Goal: Information Seeking & Learning: Find specific fact

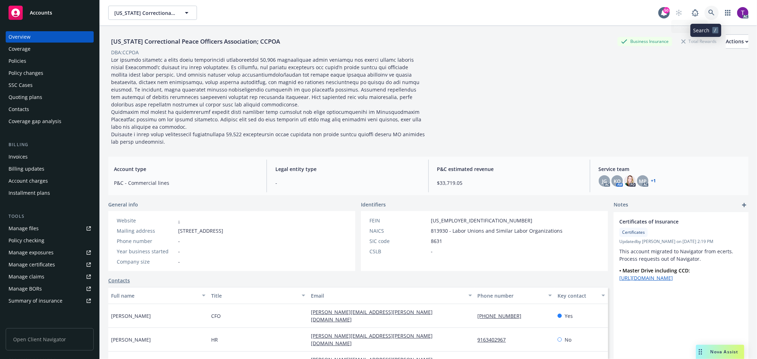
click at [504, 15] on icon at bounding box center [711, 13] width 6 height 6
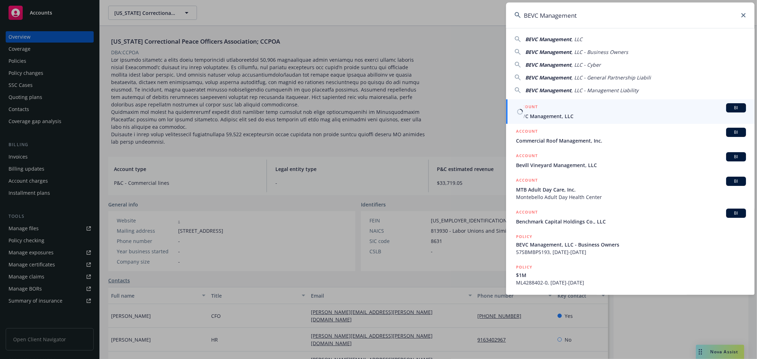
type input "BEVC Management"
click at [504, 117] on span "BEVC Management, LLC" at bounding box center [631, 115] width 230 height 7
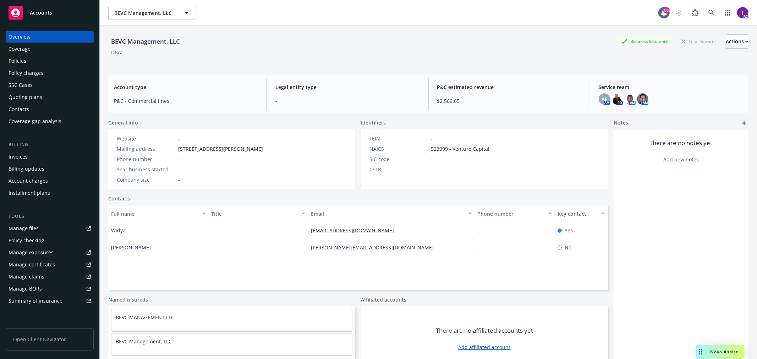
click at [20, 155] on div "Invoices" at bounding box center [18, 156] width 19 height 11
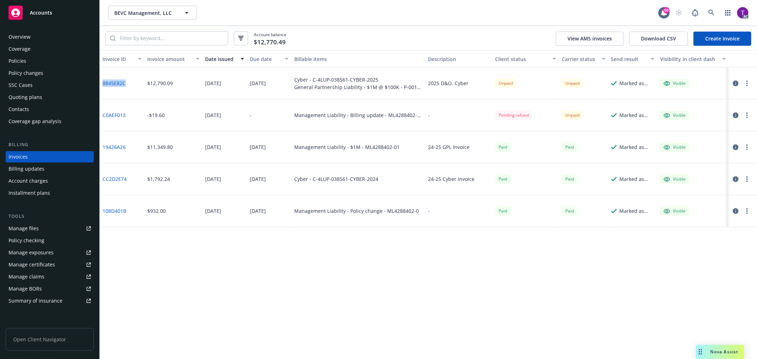
drag, startPoint x: 126, startPoint y: 86, endPoint x: 103, endPoint y: 84, distance: 23.1
click at [103, 84] on div "8845E82C" at bounding box center [122, 83] width 45 height 32
copy link "8845E82C"
click at [109, 84] on link "8845E82C" at bounding box center [114, 82] width 23 height 7
click at [504, 10] on icon at bounding box center [711, 13] width 6 height 6
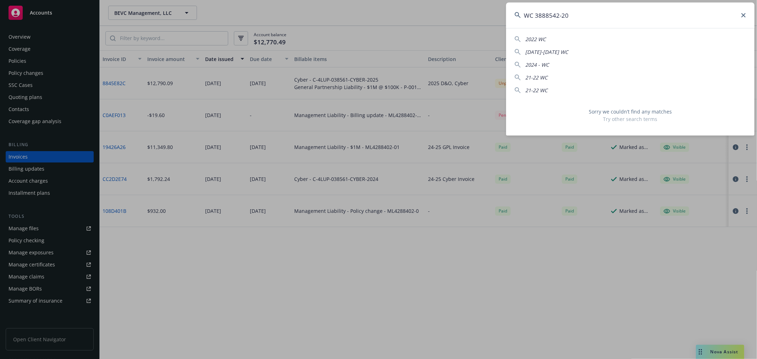
click at [504, 16] on input "WC 3888542-20" at bounding box center [630, 15] width 248 height 26
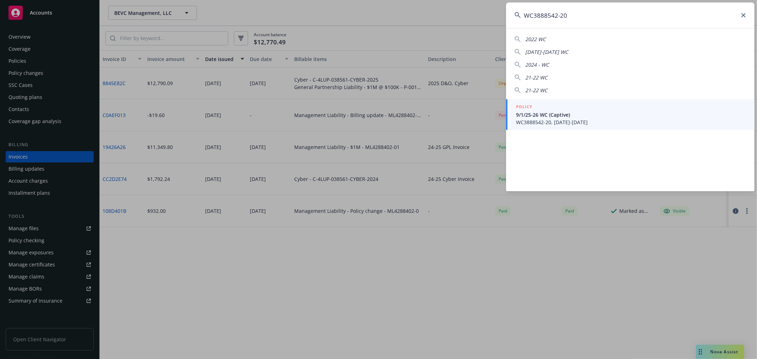
drag, startPoint x: 566, startPoint y: 20, endPoint x: 520, endPoint y: 18, distance: 45.8
click at [504, 18] on input "WC3888542-20" at bounding box center [630, 15] width 248 height 26
drag, startPoint x: 576, startPoint y: 18, endPoint x: 441, endPoint y: -16, distance: 139.5
click at [441, 0] on html "Accounts Overview Coverage Policies Policy changes SSC Cases Quoting plans Cont…" at bounding box center [378, 179] width 757 height 359
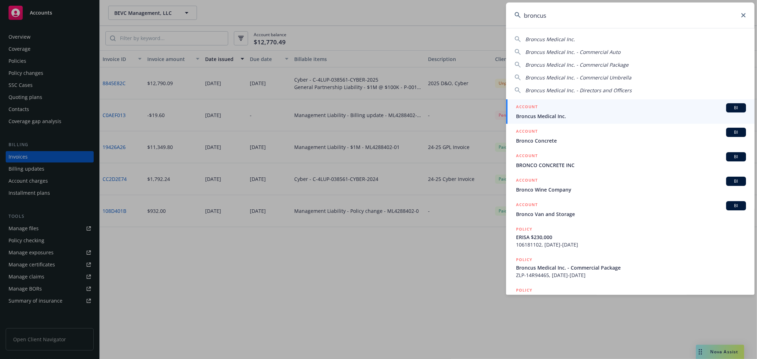
type input "broncus"
click at [504, 113] on span "Broncus Medical Inc." at bounding box center [631, 115] width 230 height 7
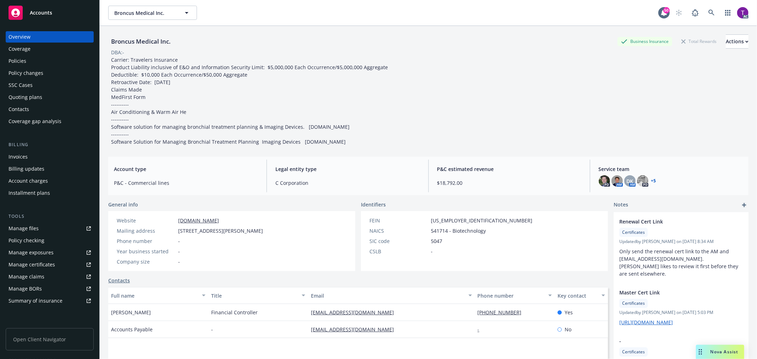
click at [22, 154] on div "Invoices" at bounding box center [18, 156] width 19 height 11
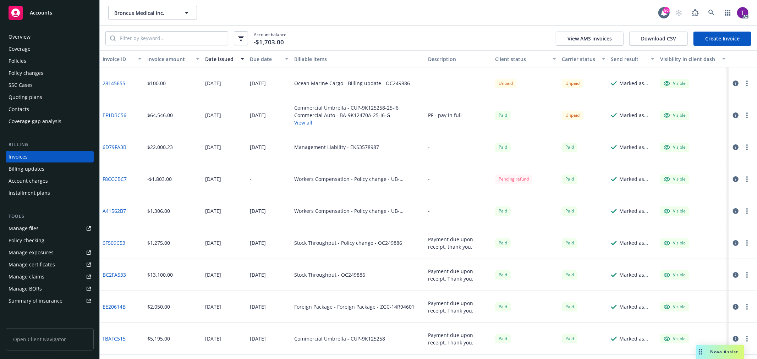
click at [165, 59] on div "Invoice amount" at bounding box center [169, 58] width 44 height 7
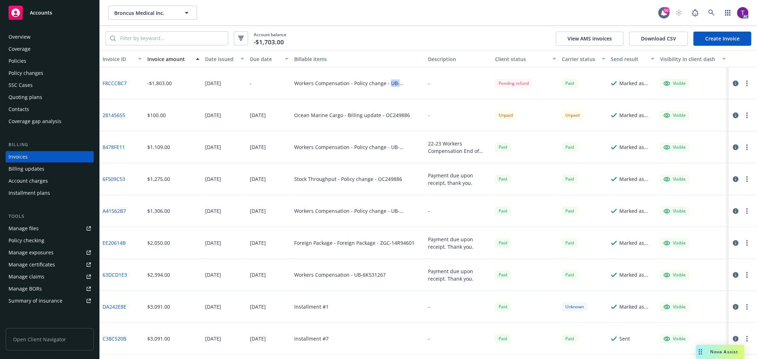
drag, startPoint x: 419, startPoint y: 82, endPoint x: 388, endPoint y: 84, distance: 31.3
click at [388, 84] on div "Workers Compensation - Policy change - UB-6K531267" at bounding box center [358, 83] width 134 height 32
copy div "UB-6K531267"
click at [116, 81] on link "F8CCCBC7" at bounding box center [115, 82] width 24 height 7
drag, startPoint x: 131, startPoint y: 122, endPoint x: 103, endPoint y: 118, distance: 28.0
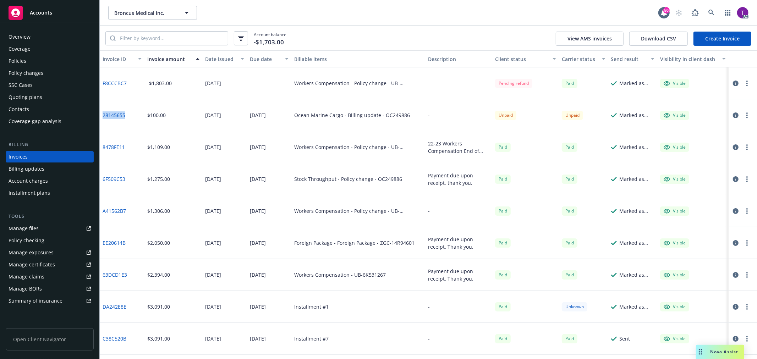
click at [103, 118] on div "28145655" at bounding box center [122, 115] width 45 height 32
copy link "28145655"
drag, startPoint x: 406, startPoint y: 114, endPoint x: 381, endPoint y: 115, distance: 24.5
click at [381, 115] on div "Ocean Marine Cargo - Billing update - OC249886" at bounding box center [358, 115] width 134 height 32
copy div "OC249886"
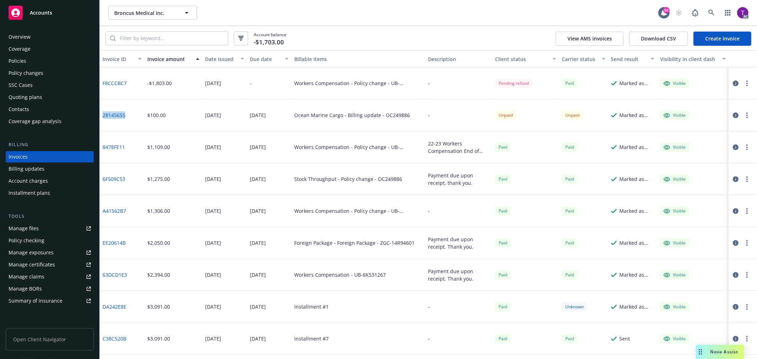
drag, startPoint x: 129, startPoint y: 119, endPoint x: 102, endPoint y: 117, distance: 27.0
click at [102, 117] on div "28145655" at bounding box center [122, 115] width 45 height 32
copy link "28145655"
click at [504, 114] on icon "button" at bounding box center [736, 115] width 6 height 6
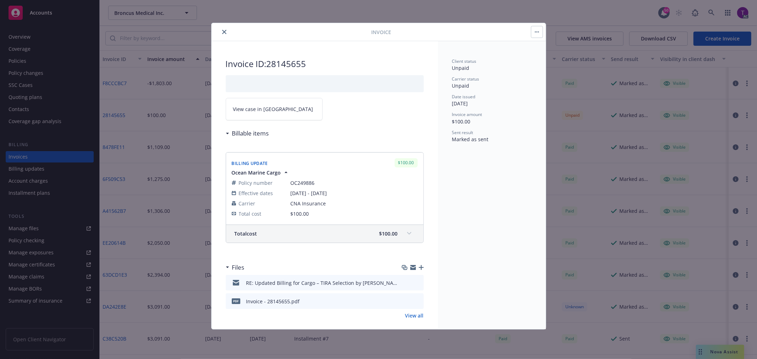
click at [261, 110] on span "View case in SSC" at bounding box center [273, 108] width 80 height 7
click at [226, 31] on icon "close" at bounding box center [224, 32] width 4 height 4
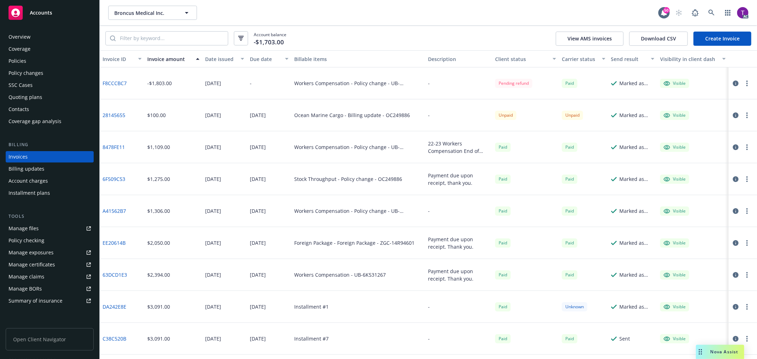
click at [45, 58] on div "Policies" at bounding box center [50, 60] width 82 height 11
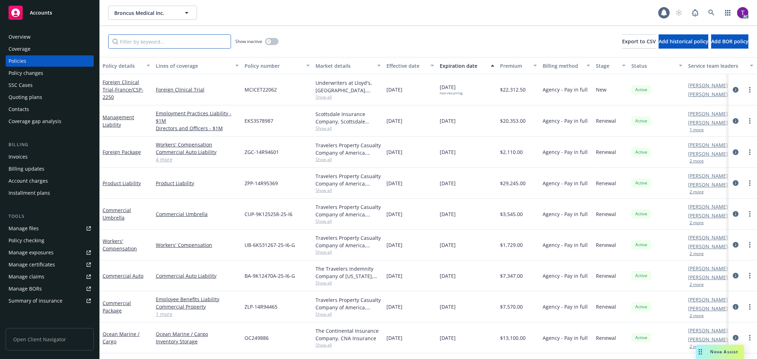
click at [151, 41] on input "Filter by keyword..." at bounding box center [169, 41] width 123 height 14
paste input "OC249886"
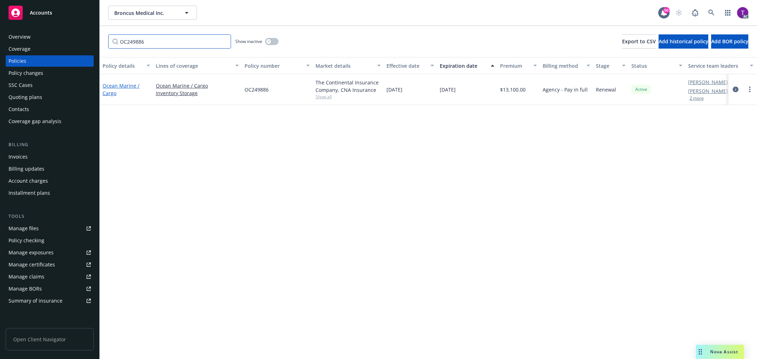
type input "OC249886"
click at [109, 83] on link "Ocean Marine / Cargo" at bounding box center [121, 89] width 37 height 14
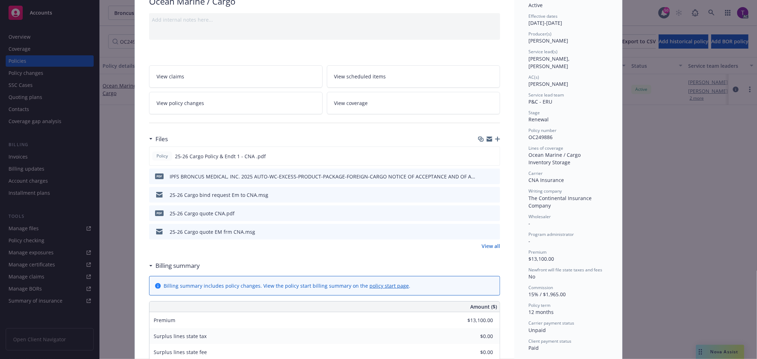
scroll to position [56, 0]
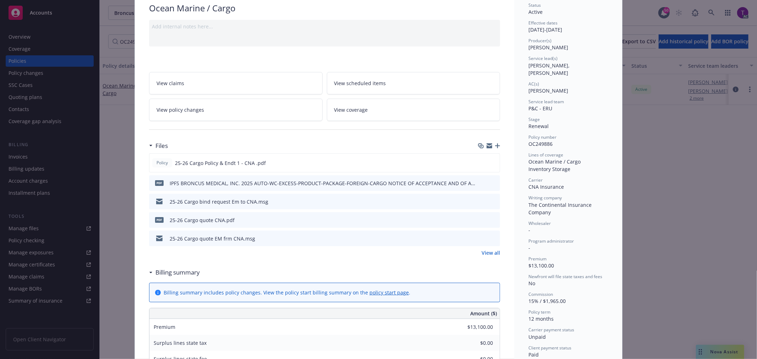
click at [490, 217] on icon "preview file" at bounding box center [493, 219] width 6 height 5
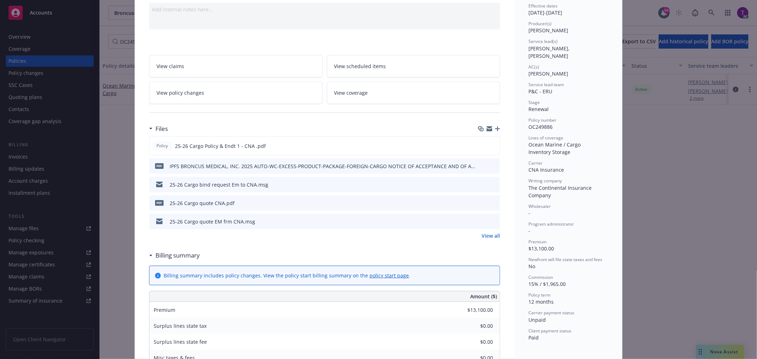
scroll to position [0, 0]
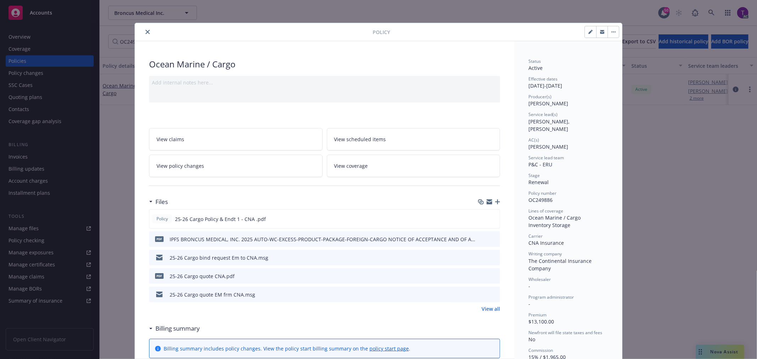
click at [146, 31] on icon "close" at bounding box center [147, 32] width 4 height 4
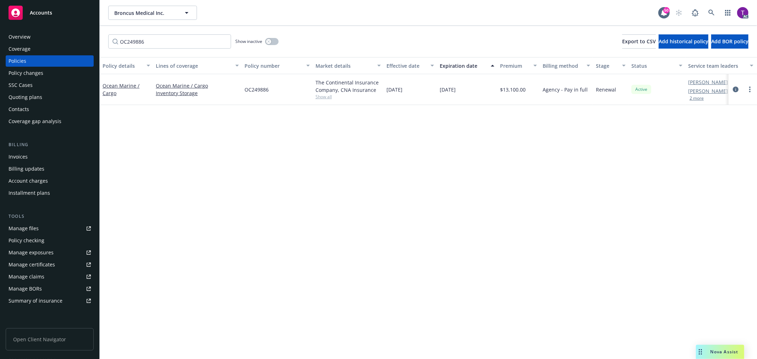
click at [40, 158] on div "Invoices" at bounding box center [50, 156] width 82 height 11
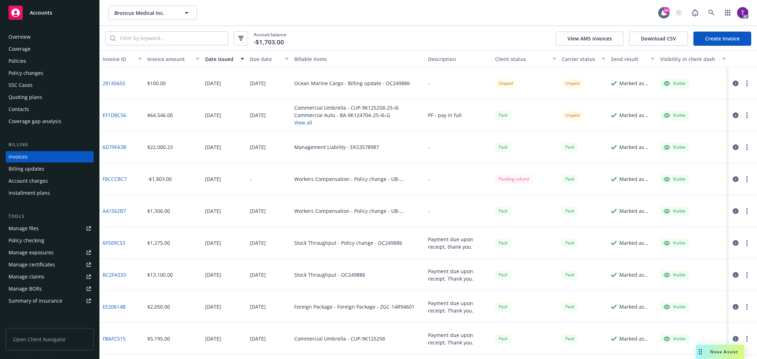
click at [504, 17] on div "Broncus Medical Inc. Broncus Medical Inc." at bounding box center [383, 13] width 550 height 14
click at [116, 115] on link "EF1DBC56" at bounding box center [115, 114] width 24 height 7
click at [504, 115] on icon "button" at bounding box center [736, 115] width 6 height 6
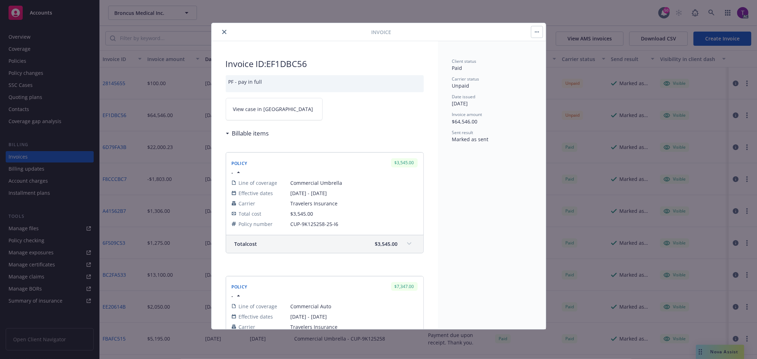
click at [245, 108] on span "View case in SSC" at bounding box center [273, 108] width 80 height 7
click at [224, 30] on icon "close" at bounding box center [224, 32] width 4 height 4
click at [34, 63] on div "Policies" at bounding box center [50, 60] width 82 height 11
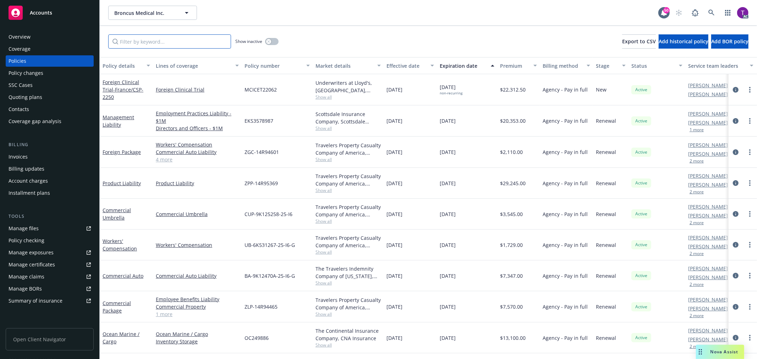
click at [180, 42] on input "Filter by keyword..." at bounding box center [169, 41] width 123 height 14
paste input "OC249886"
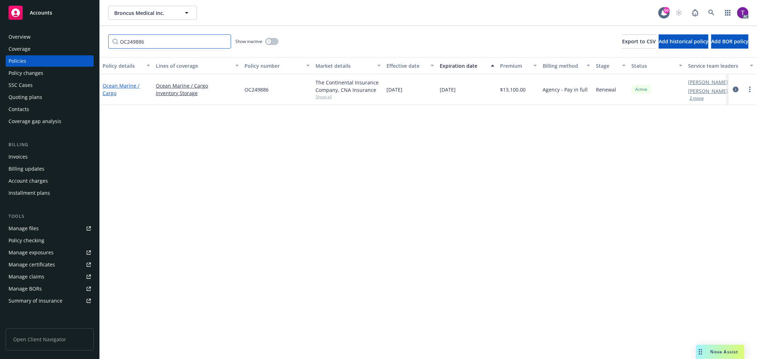
type input "OC249886"
click at [109, 87] on link "Ocean Marine / Cargo" at bounding box center [121, 89] width 37 height 14
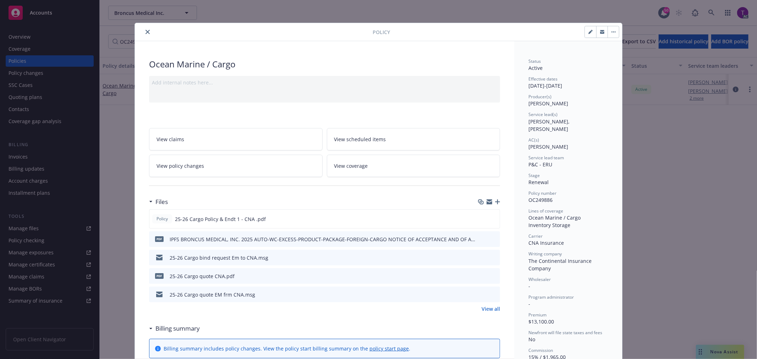
scroll to position [21, 0]
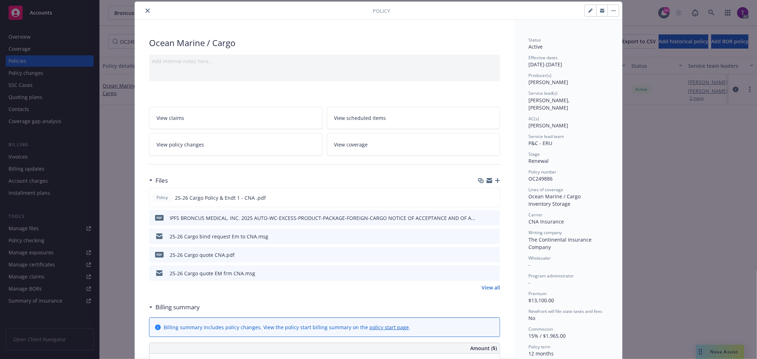
click at [487, 217] on link "View all" at bounding box center [490, 287] width 18 height 7
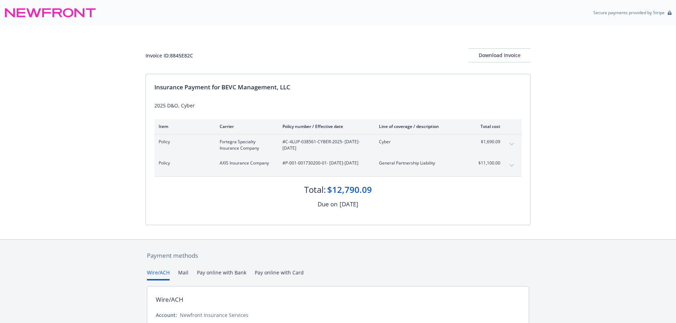
click at [516, 166] on button "expand content" at bounding box center [511, 165] width 11 height 11
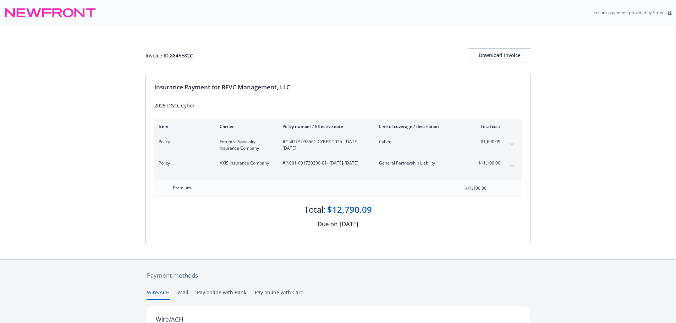
click at [513, 145] on icon "expand content" at bounding box center [511, 144] width 4 height 3
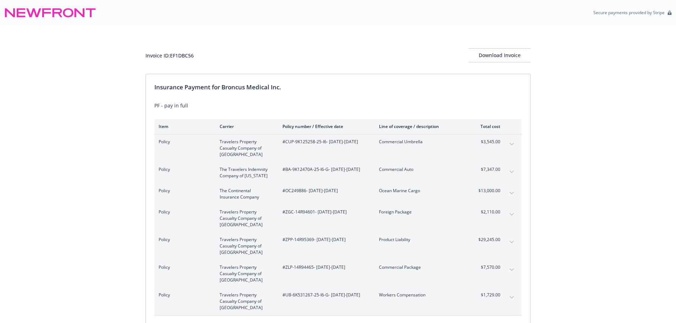
click at [58, 146] on div "Invoice ID: EF1DBC56 Download Invoice Insurance Payment for Broncus Medical Inc…" at bounding box center [338, 212] width 676 height 373
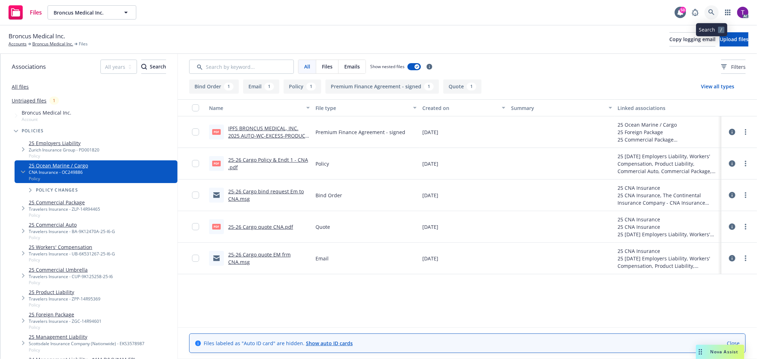
click at [711, 9] on icon at bounding box center [711, 12] width 6 height 6
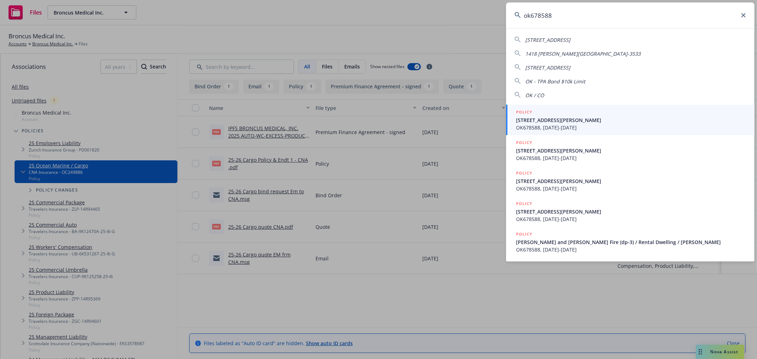
drag, startPoint x: 568, startPoint y: 15, endPoint x: 487, endPoint y: 11, distance: 81.3
click at [487, 11] on div "ok678588 13786 OKESA RD APPLE VALLEY, CA 92307-5618 1418 OKEEFE WAY VALLEJO, CA…" at bounding box center [378, 179] width 757 height 359
type input "ok678588"
click at [548, 121] on span "2 VALARIE LN NAPA, CA 94558-4573" at bounding box center [631, 119] width 230 height 7
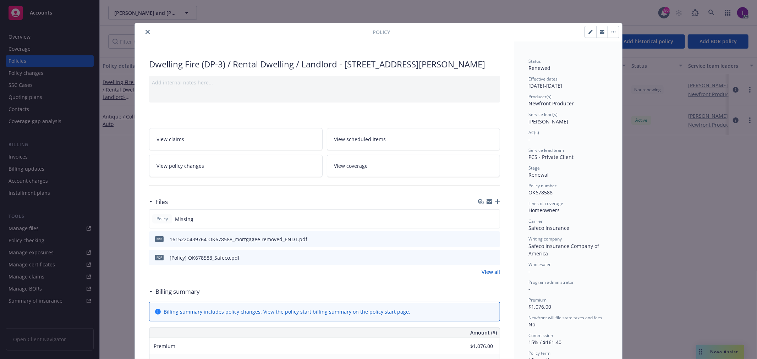
click at [145, 30] on icon "close" at bounding box center [147, 32] width 4 height 4
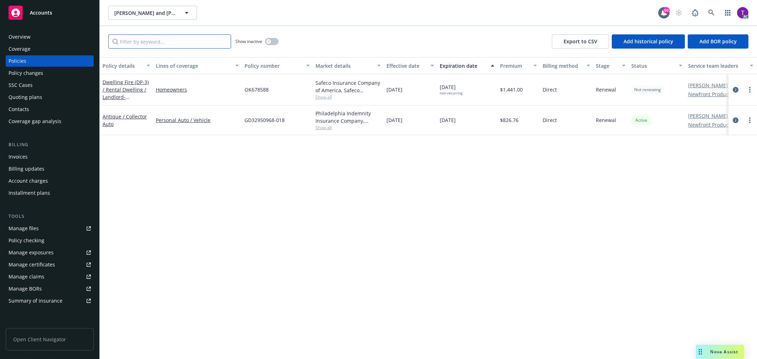
click at [140, 45] on input "Filter by keyword..." at bounding box center [169, 41] width 123 height 14
paste input "ok678588"
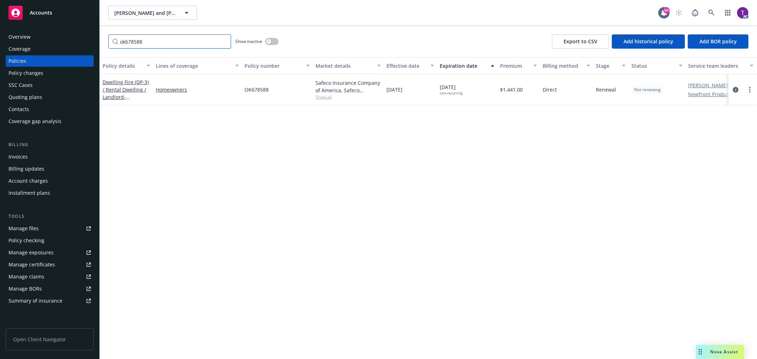
type input "ok678588"
click at [717, 4] on div "Michael Drinker and Susan Fonseca Michael Drinker and Susan Fonseca 50 AC" at bounding box center [428, 13] width 657 height 26
click at [717, 7] on link at bounding box center [711, 13] width 14 height 14
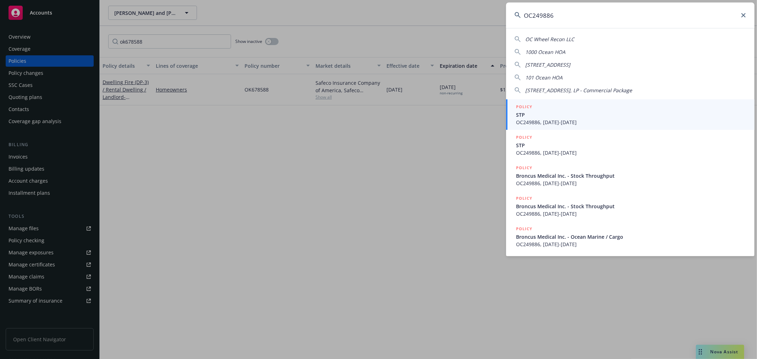
drag, startPoint x: 631, startPoint y: 11, endPoint x: 459, endPoint y: 15, distance: 171.7
click at [460, 15] on div "OC249886 OC Wheel Recon LLC 1000 Ocean HOA 101 Ocean Ave B300, Santa Monica CA …" at bounding box center [378, 179] width 757 height 359
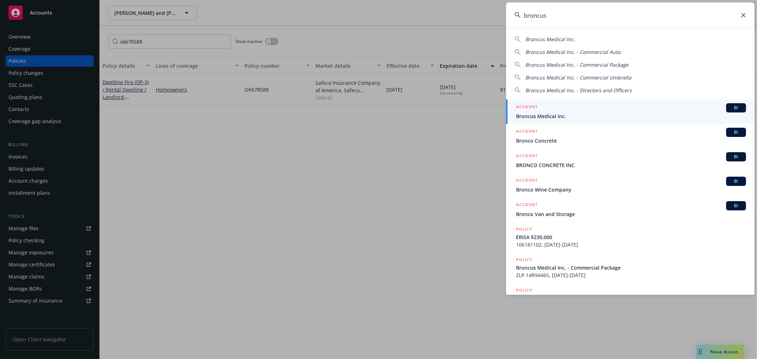
type input "broncus"
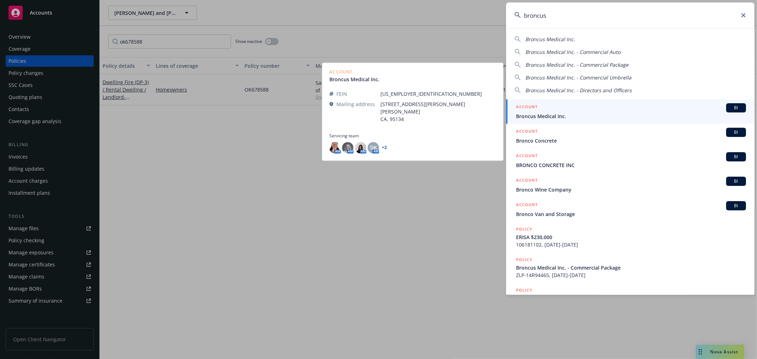
click at [551, 112] on span "Broncus Medical Inc." at bounding box center [631, 115] width 230 height 7
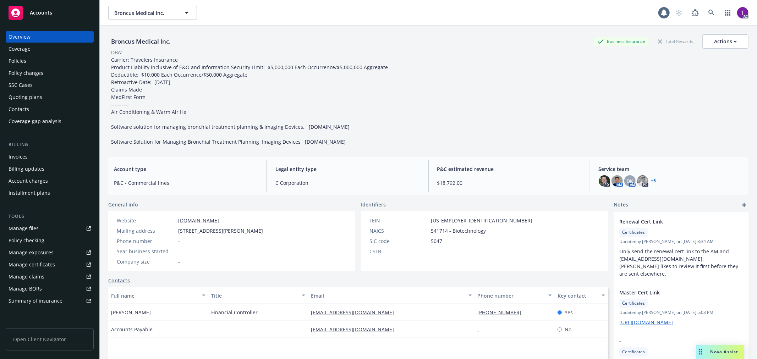
click at [61, 153] on div "Invoices" at bounding box center [50, 156] width 82 height 11
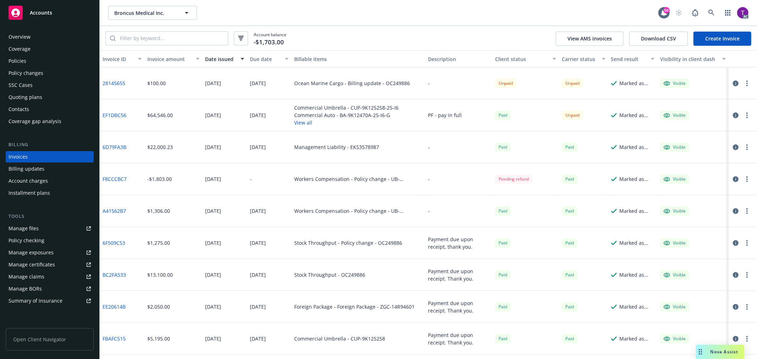
click at [20, 38] on div "Overview" at bounding box center [20, 36] width 22 height 11
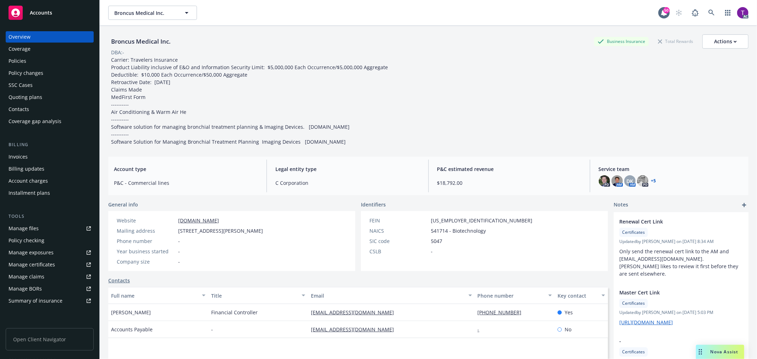
drag, startPoint x: 271, startPoint y: 232, endPoint x: 171, endPoint y: 233, distance: 100.4
click at [171, 233] on div "Website www.broncus.com Mailing address 125 Nicholson Ln., San Jose, CA, 95134 …" at bounding box center [189, 241] width 163 height 60
copy div "125 Nicholson Ln., San Jose, CA, 95134"
drag, startPoint x: 169, startPoint y: 42, endPoint x: 109, endPoint y: 41, distance: 60.0
click at [109, 41] on div "Broncus Medical Inc." at bounding box center [140, 41] width 65 height 9
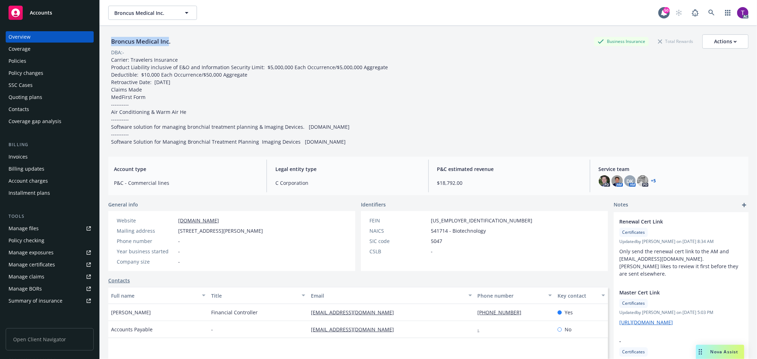
copy div "Broncus Medical Inc"
click at [709, 13] on link at bounding box center [711, 13] width 14 height 14
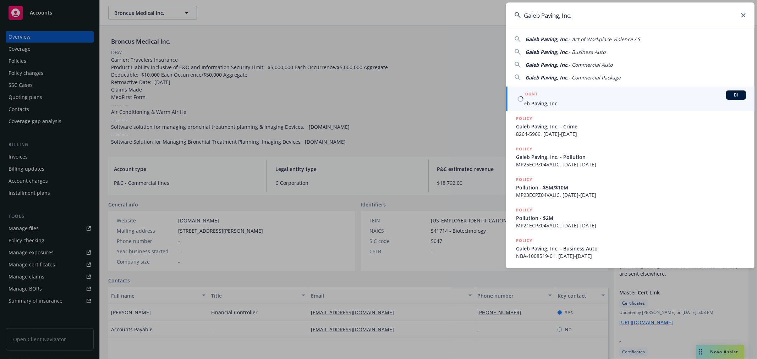
type input "Galeb Paving, Inc."
click at [533, 95] on h5 "ACCOUNT" at bounding box center [527, 94] width 22 height 9
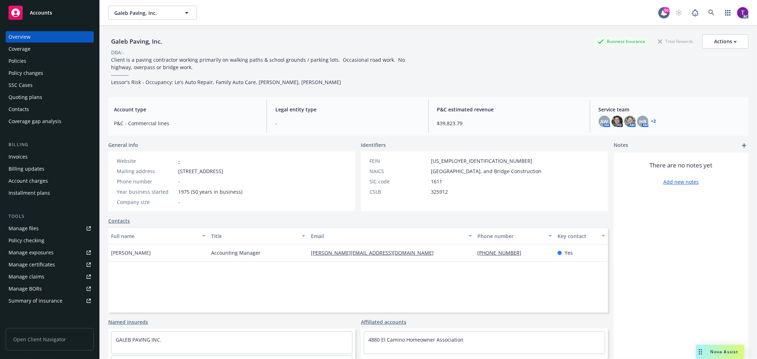
click at [19, 160] on div "Invoices" at bounding box center [18, 156] width 19 height 11
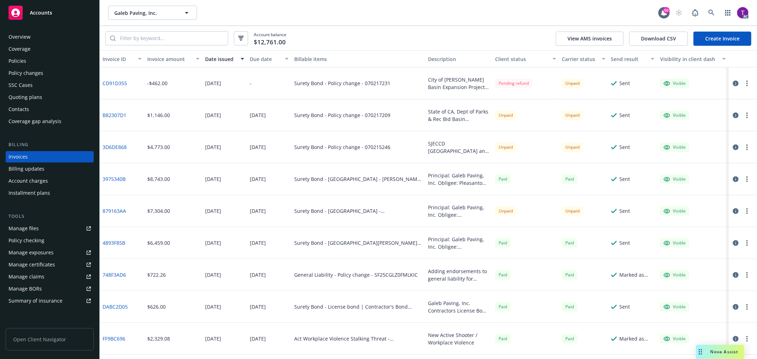
click at [157, 61] on div "Invoice amount" at bounding box center [169, 58] width 44 height 7
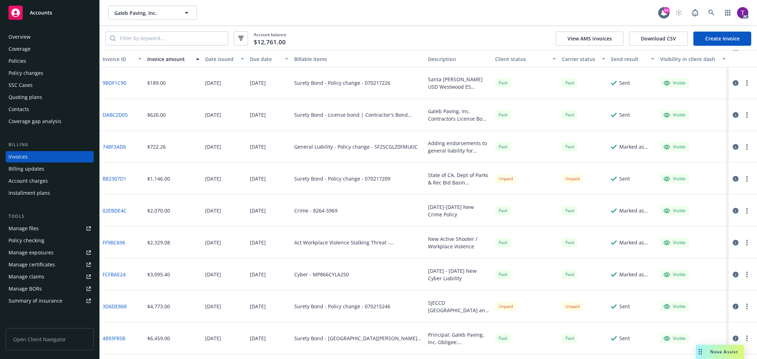
scroll to position [68, 0]
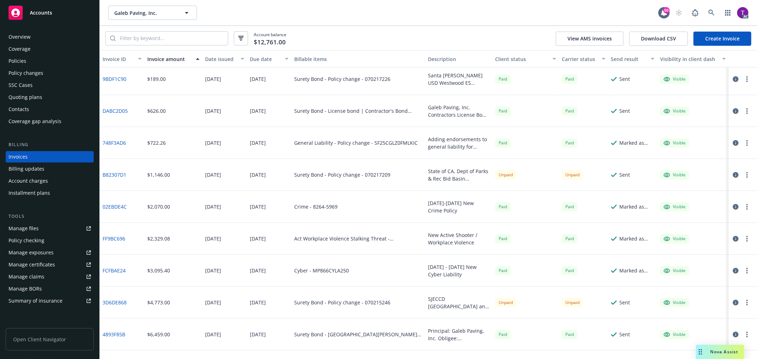
click at [438, 40] on div "Account balance $12,761.00 View AMS invoices Download CSV Create Invoice" at bounding box center [428, 38] width 657 height 24
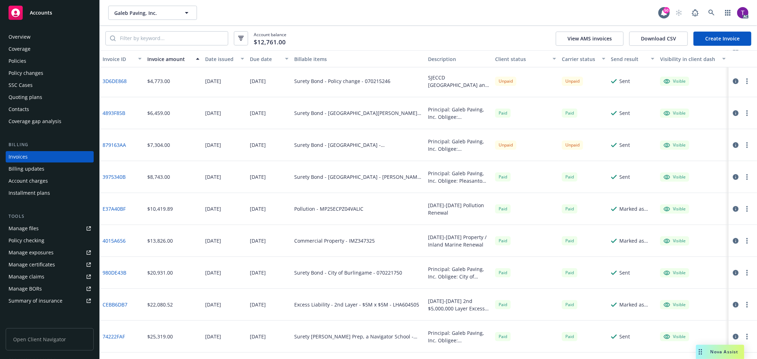
scroll to position [277, 0]
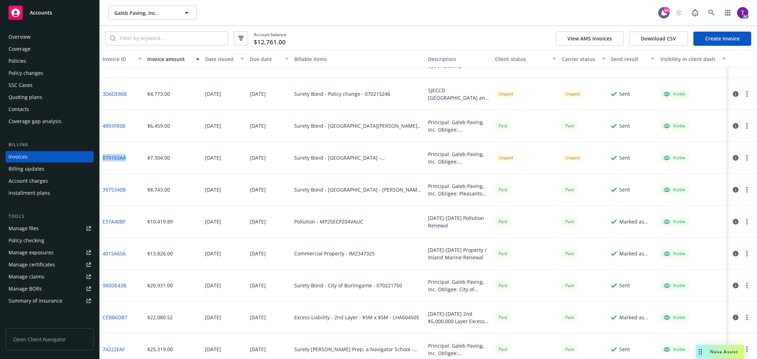
drag, startPoint x: 128, startPoint y: 158, endPoint x: 101, endPoint y: 162, distance: 26.9
click at [101, 162] on div "879163AA" at bounding box center [122, 158] width 45 height 32
copy link "879163AA"
drag, startPoint x: 127, startPoint y: 191, endPoint x: 101, endPoint y: 192, distance: 25.6
click at [101, 192] on div "3975340B" at bounding box center [122, 190] width 45 height 32
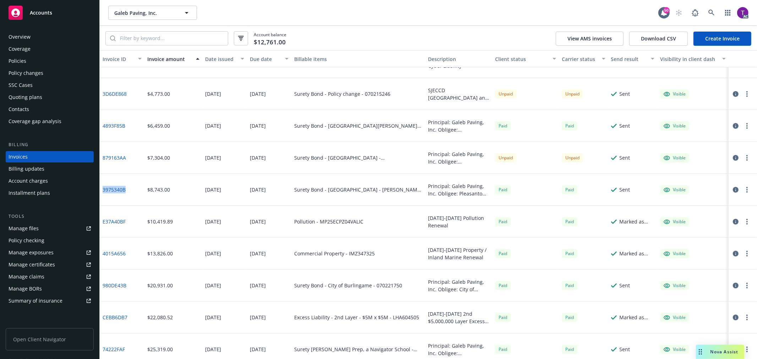
copy link "3975340B"
click at [711, 13] on icon at bounding box center [711, 13] width 6 height 6
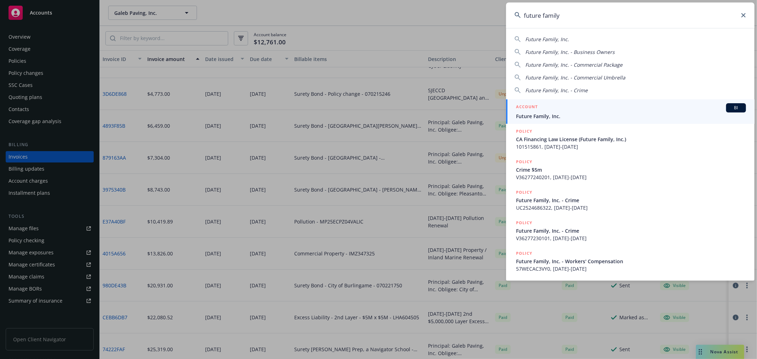
type input "future family"
click at [581, 104] on div "ACCOUNT BI" at bounding box center [631, 107] width 230 height 9
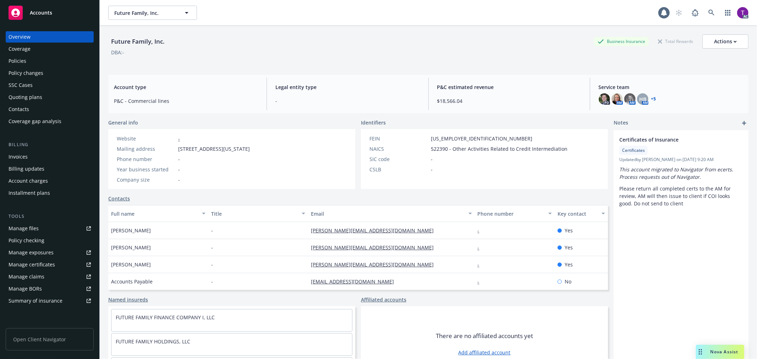
click at [12, 154] on div "Invoices" at bounding box center [18, 156] width 19 height 11
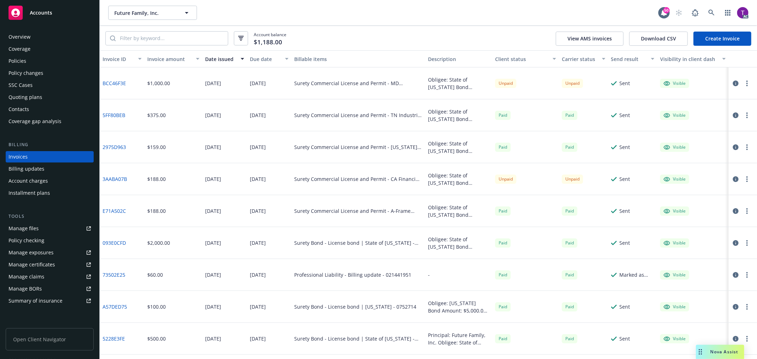
click at [169, 59] on div "Invoice amount" at bounding box center [169, 58] width 44 height 7
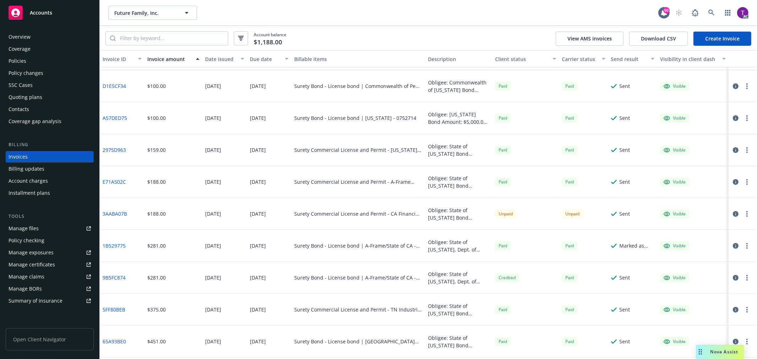
scroll to position [36, 0]
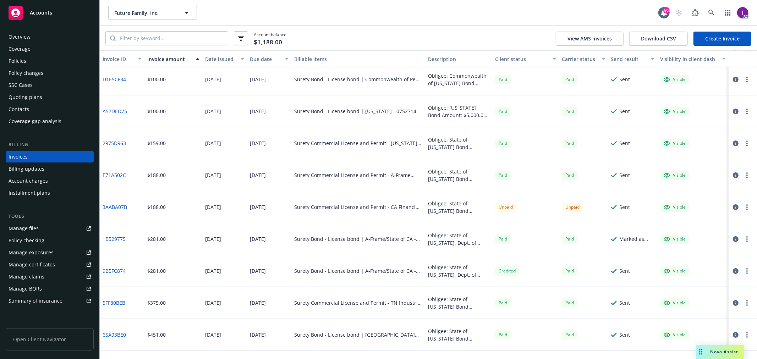
click at [129, 174] on div "E71A502C" at bounding box center [122, 175] width 45 height 32
drag, startPoint x: 129, startPoint y: 174, endPoint x: 102, endPoint y: 175, distance: 27.3
click at [102, 175] on div "E71A502C" at bounding box center [122, 175] width 45 height 32
copy link "E71A502C"
drag, startPoint x: 126, startPoint y: 175, endPoint x: 100, endPoint y: 175, distance: 25.9
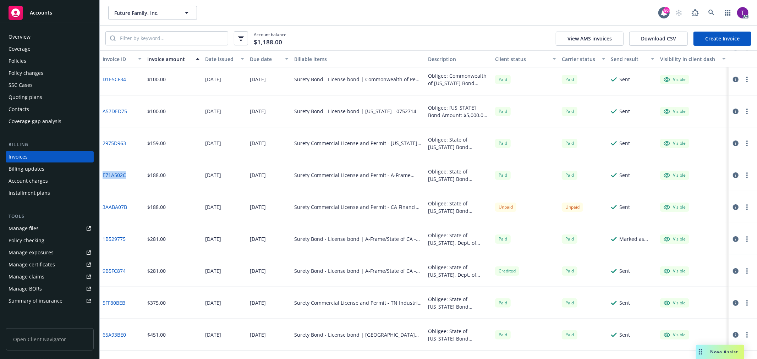
click at [100, 175] on div "E71A502C" at bounding box center [122, 175] width 45 height 32
copy link "E71A502C"
drag, startPoint x: 131, startPoint y: 209, endPoint x: 103, endPoint y: 208, distance: 28.4
click at [103, 208] on div "3AABA07B" at bounding box center [122, 207] width 45 height 32
copy link "3AABA07B"
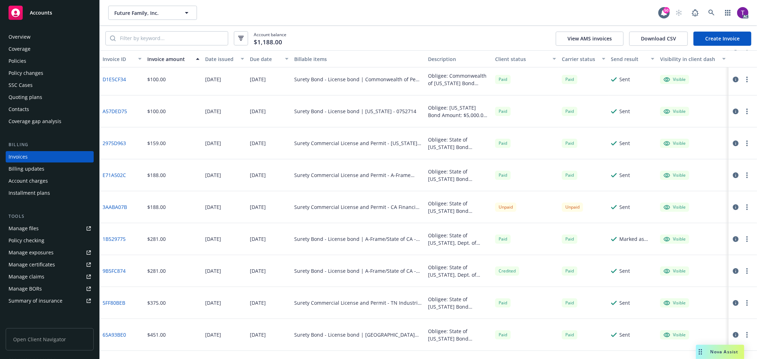
click at [183, 208] on div "$188.00" at bounding box center [173, 207] width 58 height 32
drag, startPoint x: 128, startPoint y: 174, endPoint x: 102, endPoint y: 174, distance: 26.6
click at [102, 174] on div "E71A502C" at bounding box center [122, 175] width 45 height 32
copy link "E71A502C"
drag, startPoint x: 134, startPoint y: 210, endPoint x: 103, endPoint y: 207, distance: 31.4
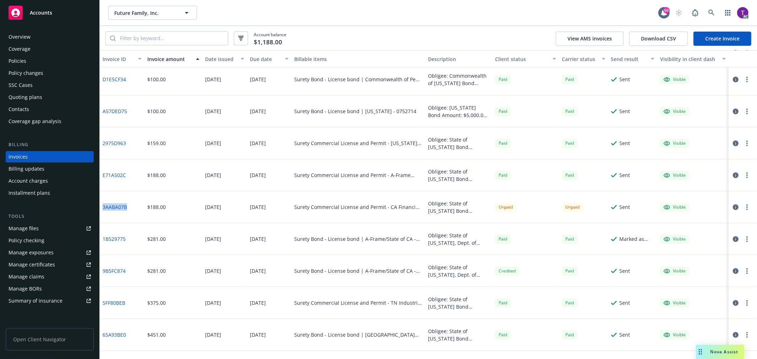
click at [103, 207] on div "3AABA07B" at bounding box center [122, 207] width 45 height 32
copy link "3AABA07B"
